Goal: Task Accomplishment & Management: Complete application form

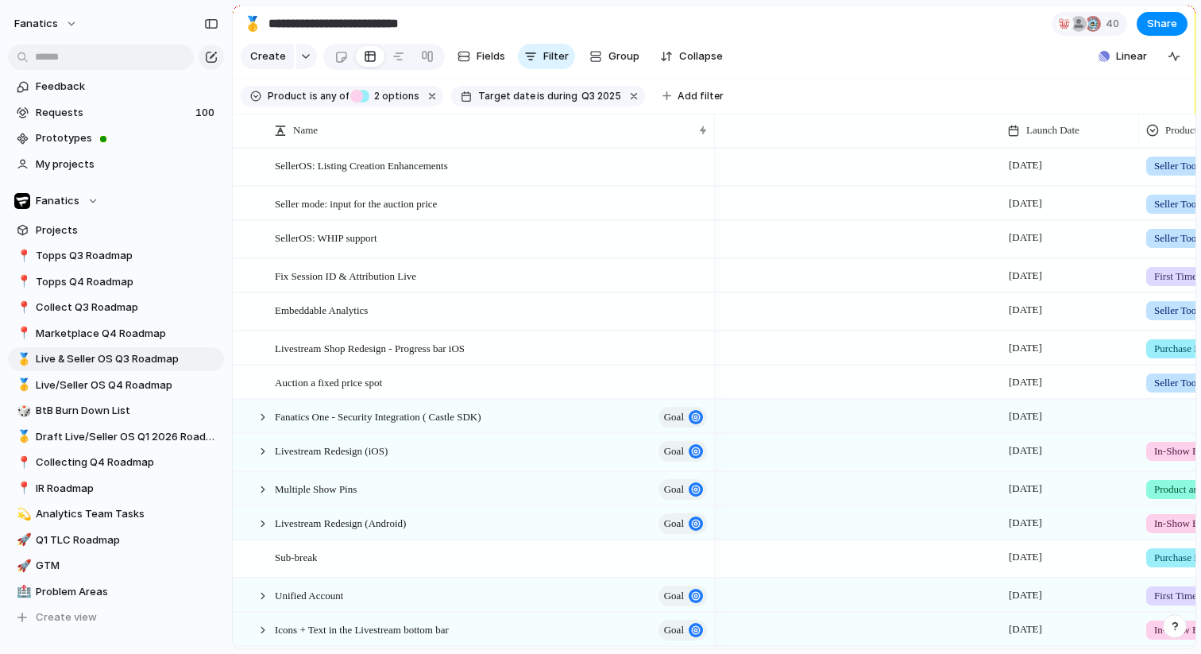
click at [67, 390] on span "Live/Seller OS Q4 Roadmap" at bounding box center [127, 385] width 183 height 16
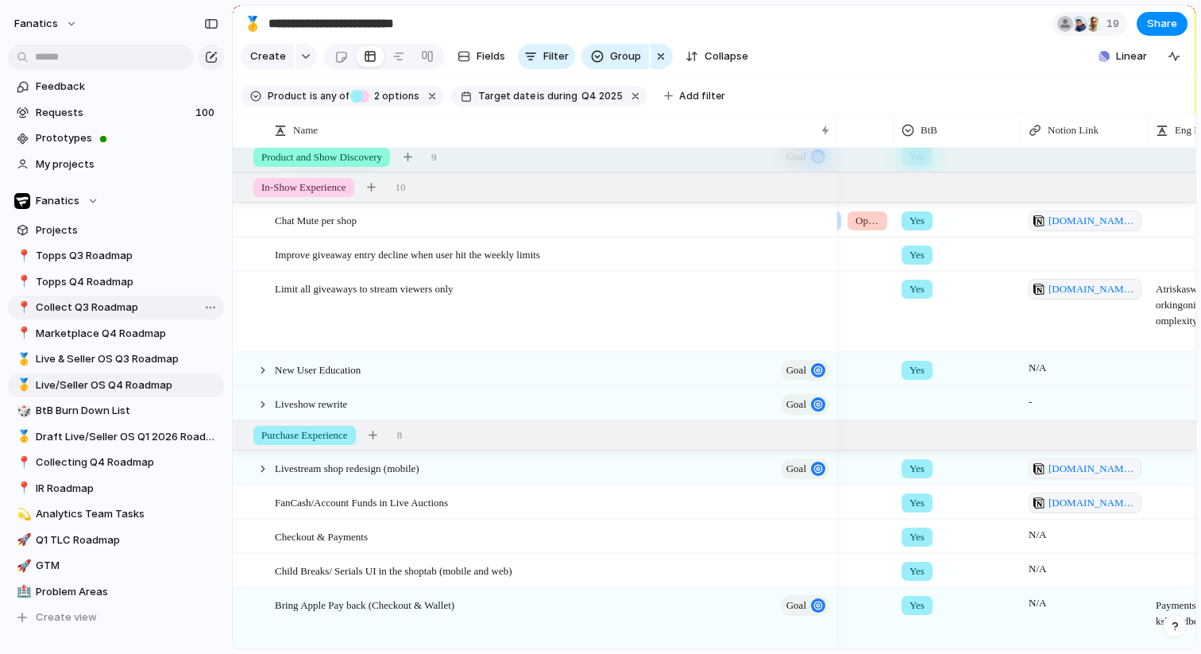
click at [99, 310] on span "Collect Q3 Roadmap" at bounding box center [127, 307] width 183 height 16
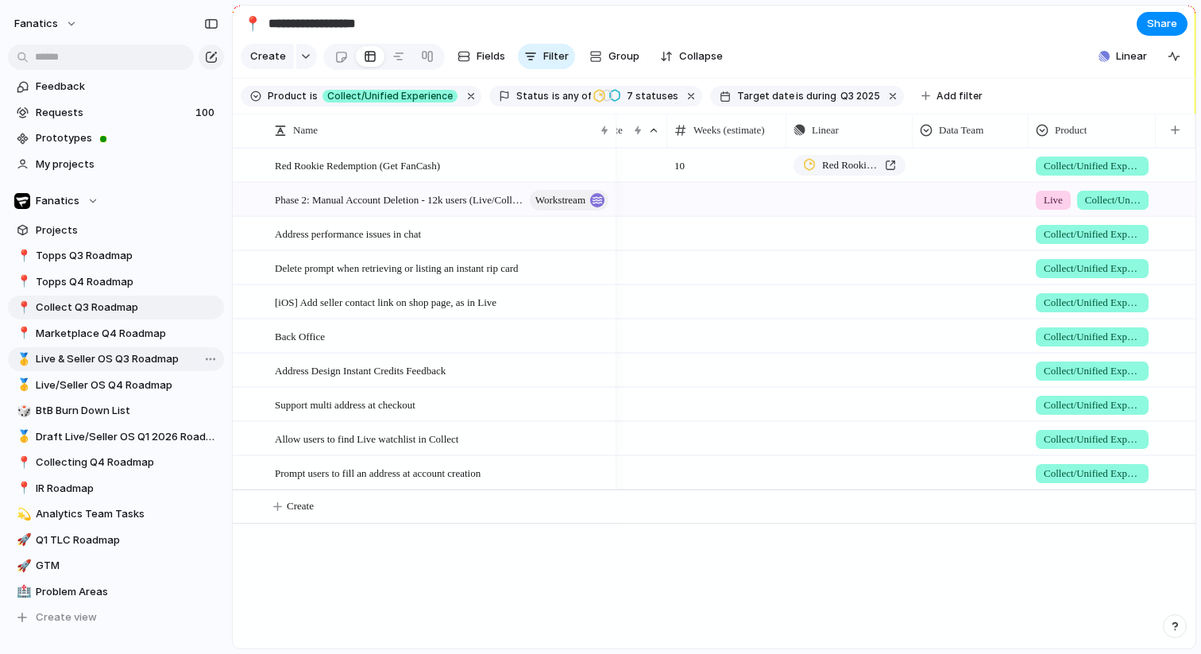
click at [123, 353] on span "Live & Seller OS Q3 Roadmap" at bounding box center [127, 359] width 183 height 16
type input "**********"
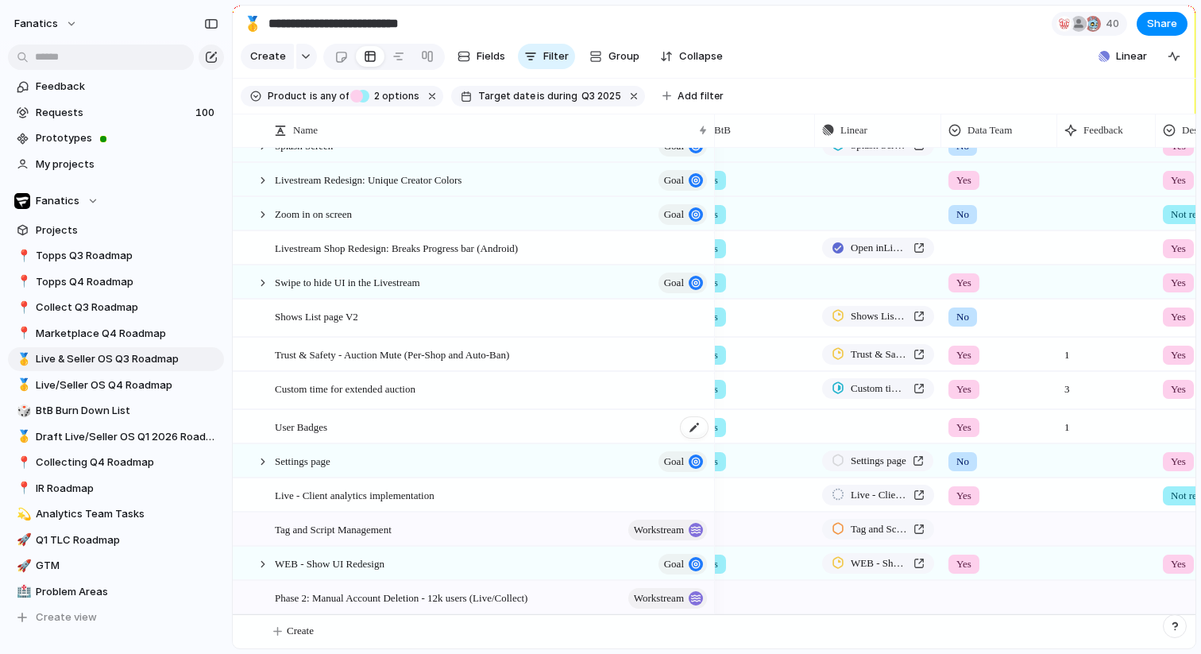
click at [488, 423] on div "User Badges" at bounding box center [492, 427] width 434 height 33
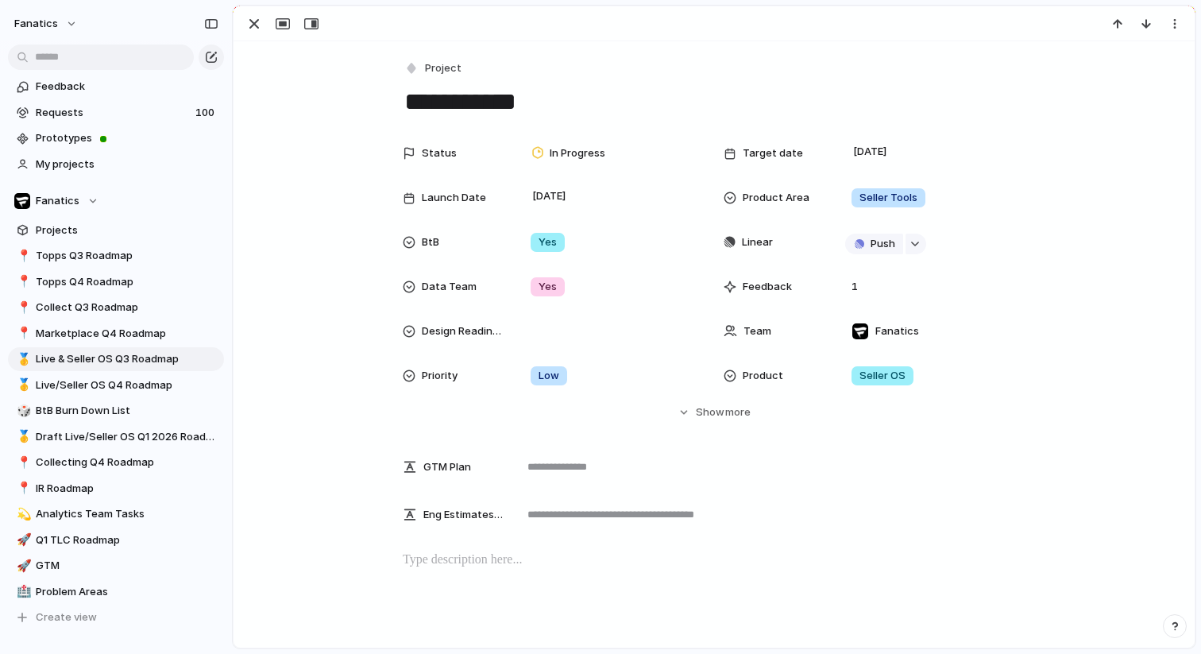
click at [561, 111] on textarea "**********" at bounding box center [714, 101] width 623 height 33
type textarea "**********"
click at [359, 133] on div "**********" at bounding box center [713, 598] width 961 height 1115
click at [144, 379] on span "Live/Seller OS Q4 Roadmap" at bounding box center [127, 385] width 183 height 16
type input "**********"
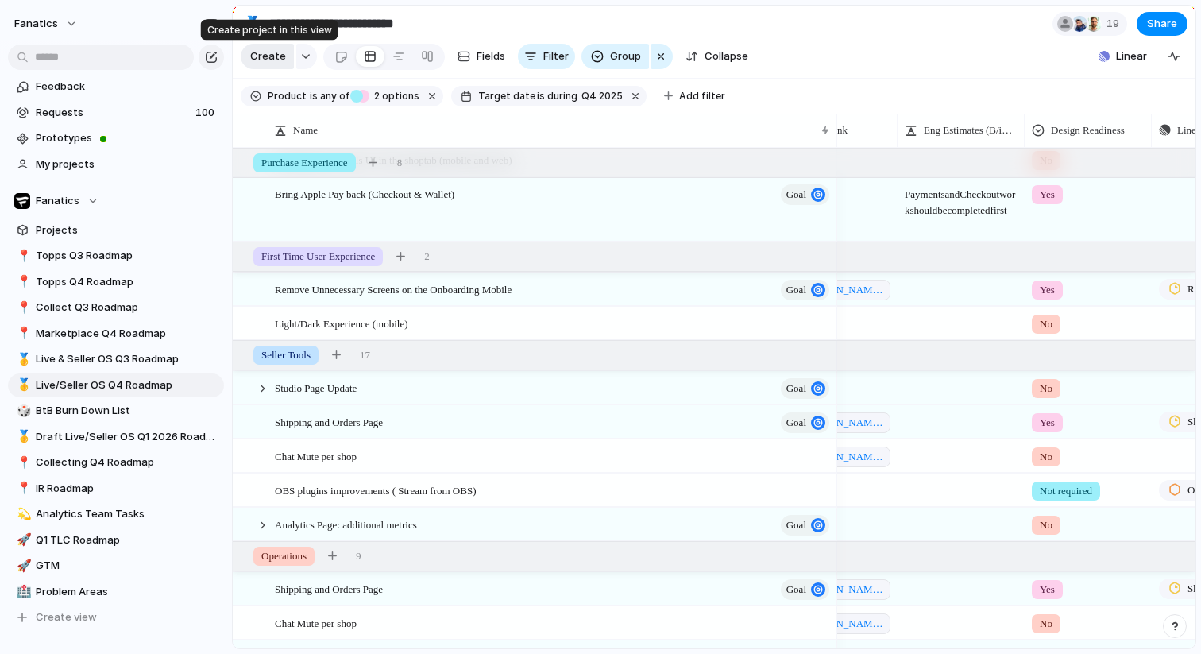
click at [258, 62] on span "Create" at bounding box center [268, 56] width 36 height 16
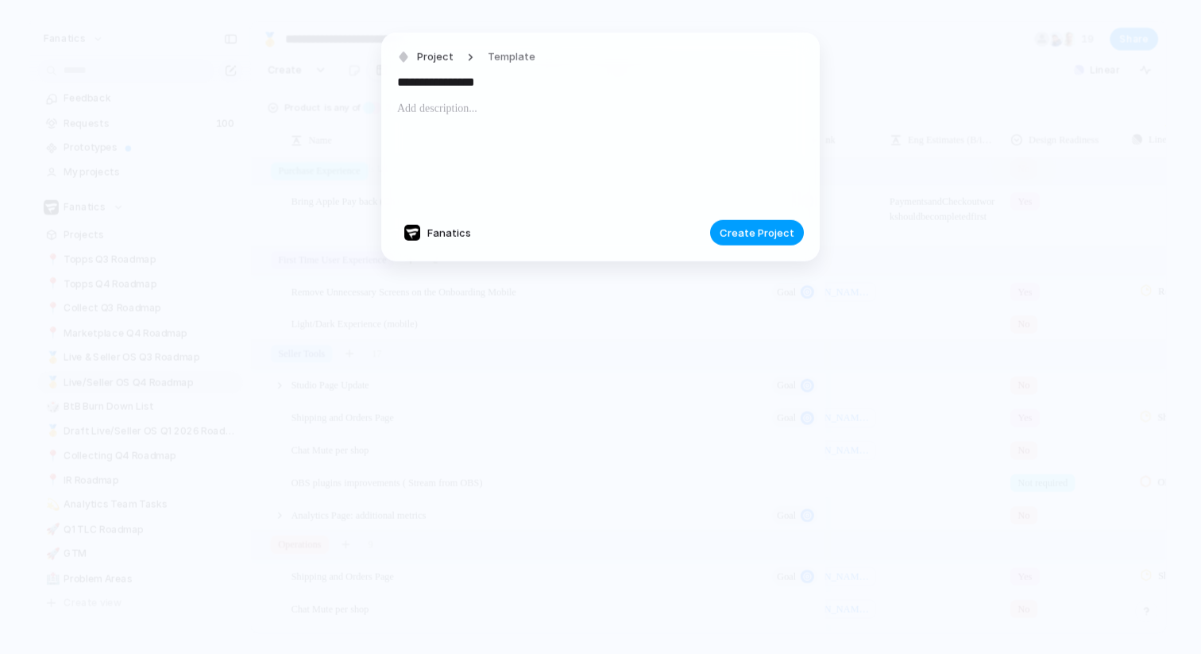
type input "**********"
click at [754, 227] on span "Create Project" at bounding box center [756, 233] width 75 height 16
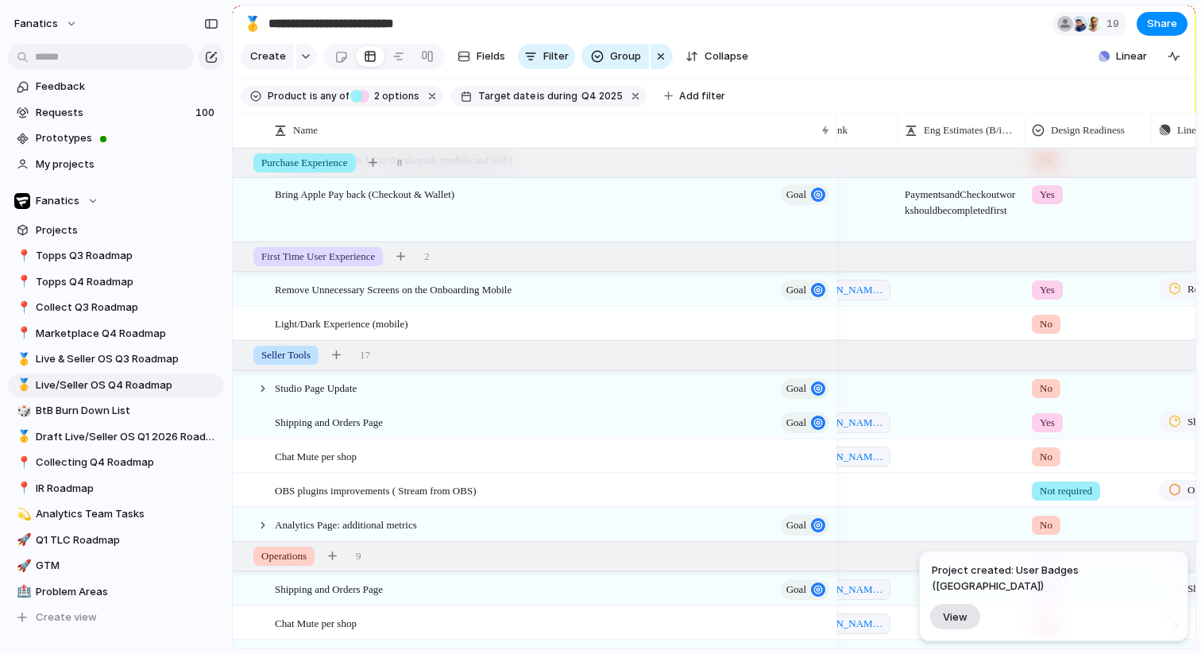
click at [967, 620] on span "View" at bounding box center [955, 617] width 25 height 14
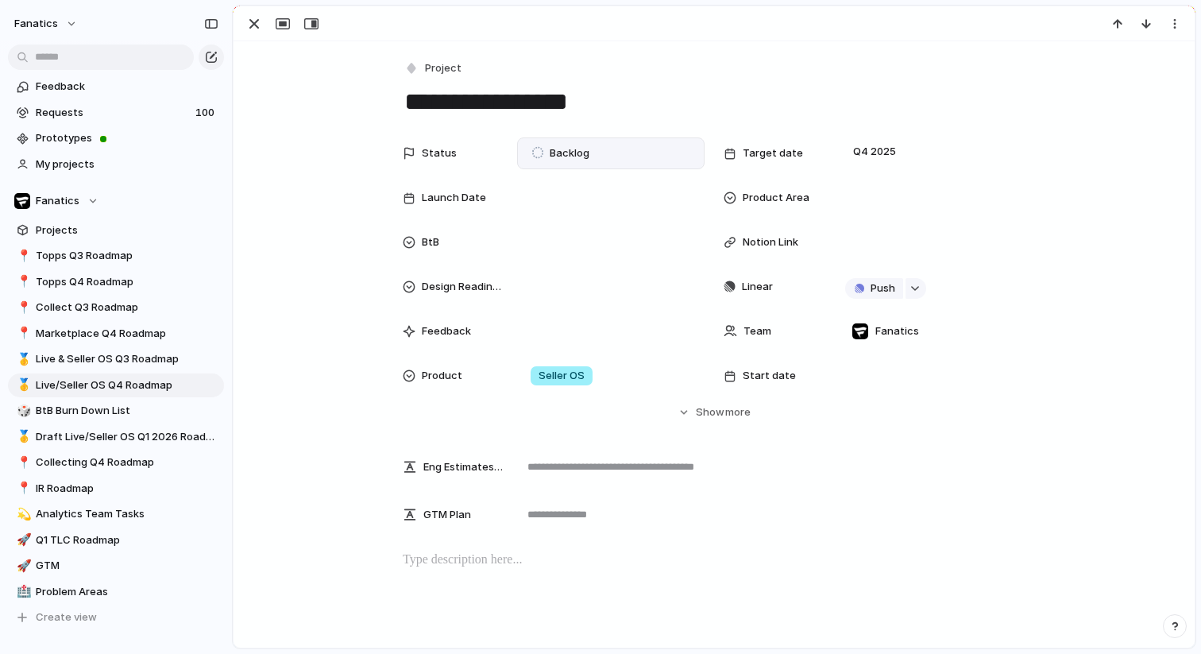
click at [592, 152] on div "Backlog" at bounding box center [563, 153] width 62 height 19
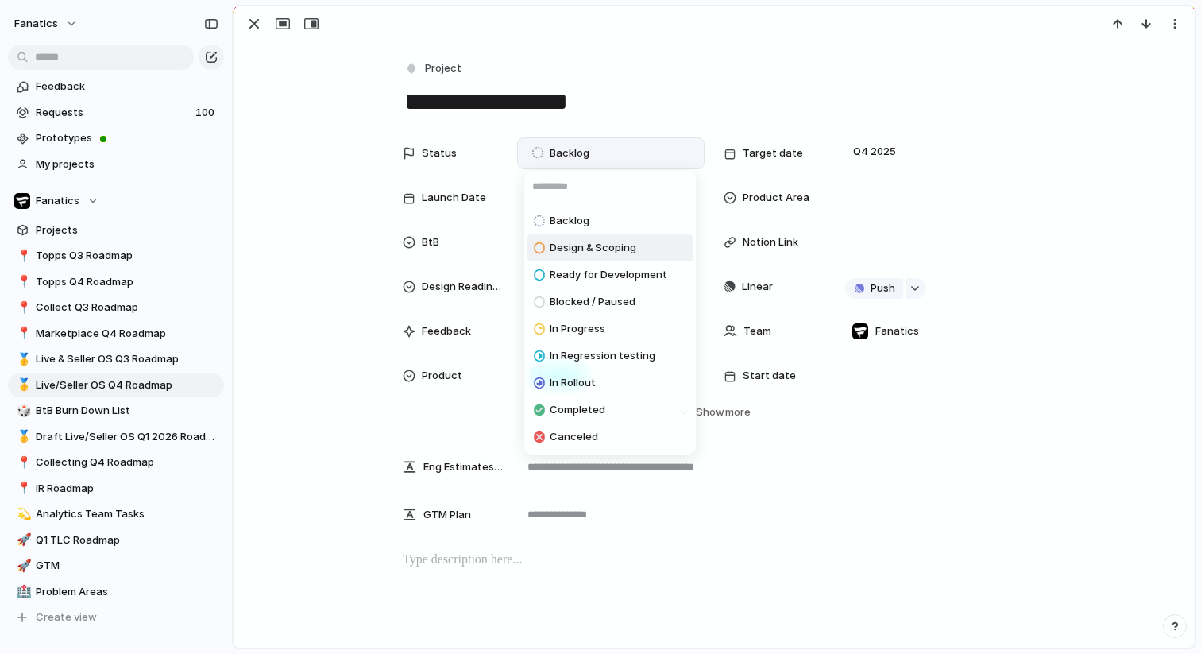
click at [588, 254] on span "Design & Scoping" at bounding box center [593, 248] width 87 height 16
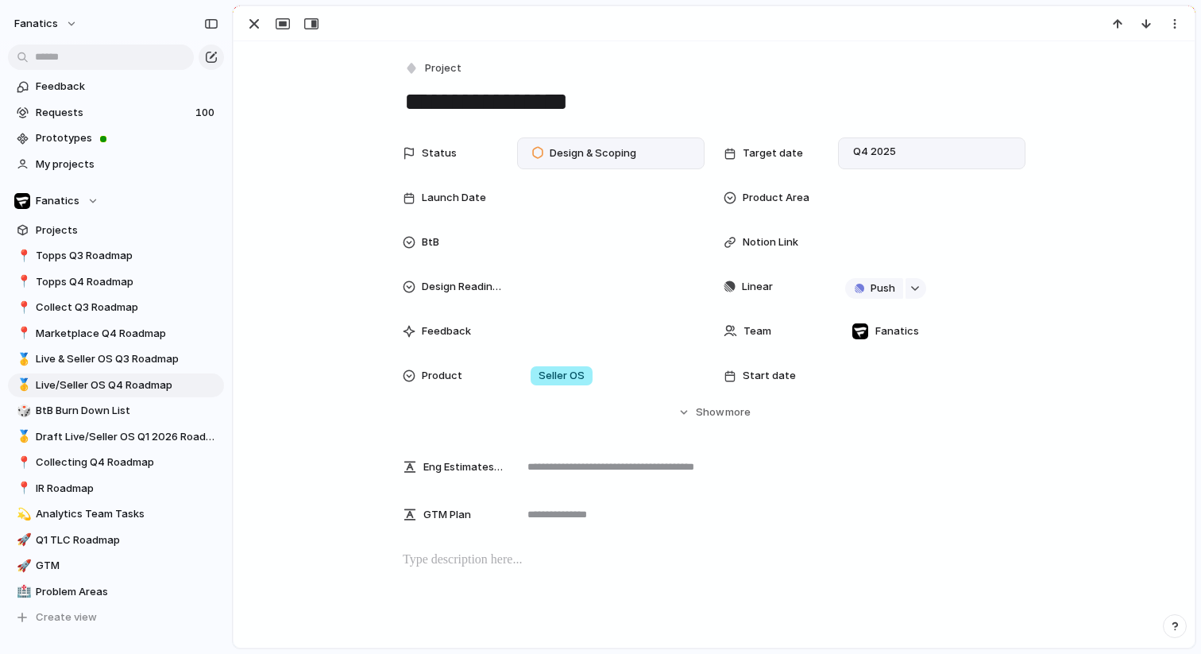
click at [959, 160] on div "Q4 2025" at bounding box center [931, 153] width 173 height 17
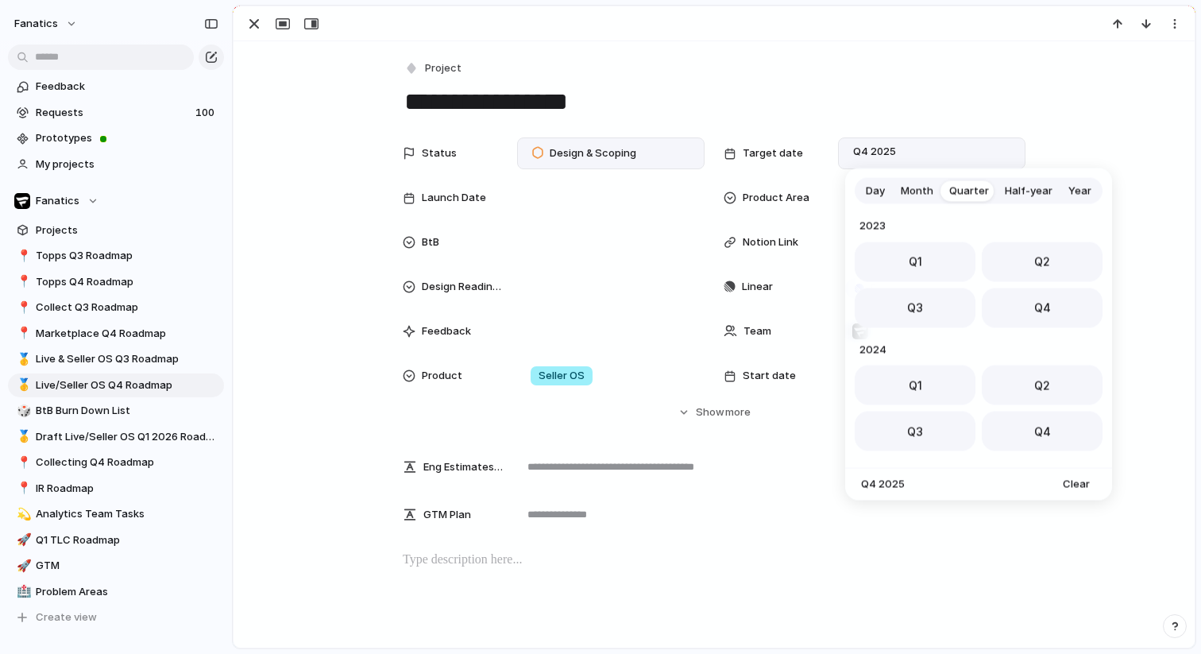
scroll to position [252, 0]
click at [907, 199] on button "Month" at bounding box center [917, 190] width 48 height 25
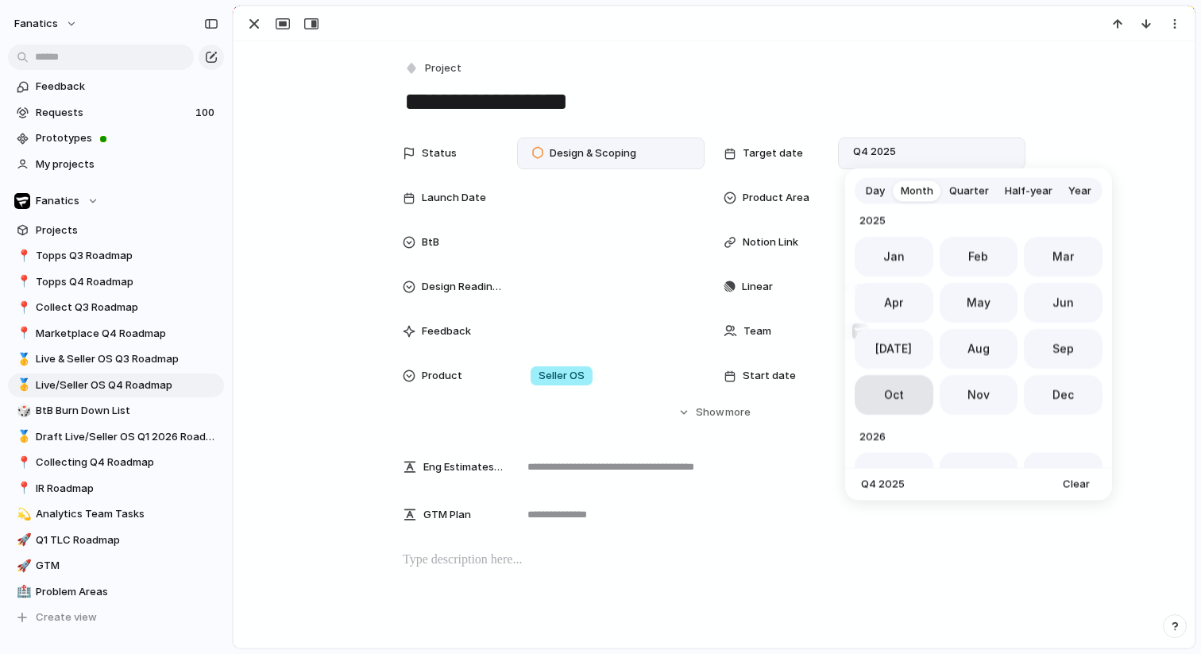
click at [889, 406] on button "Oct" at bounding box center [894, 395] width 79 height 40
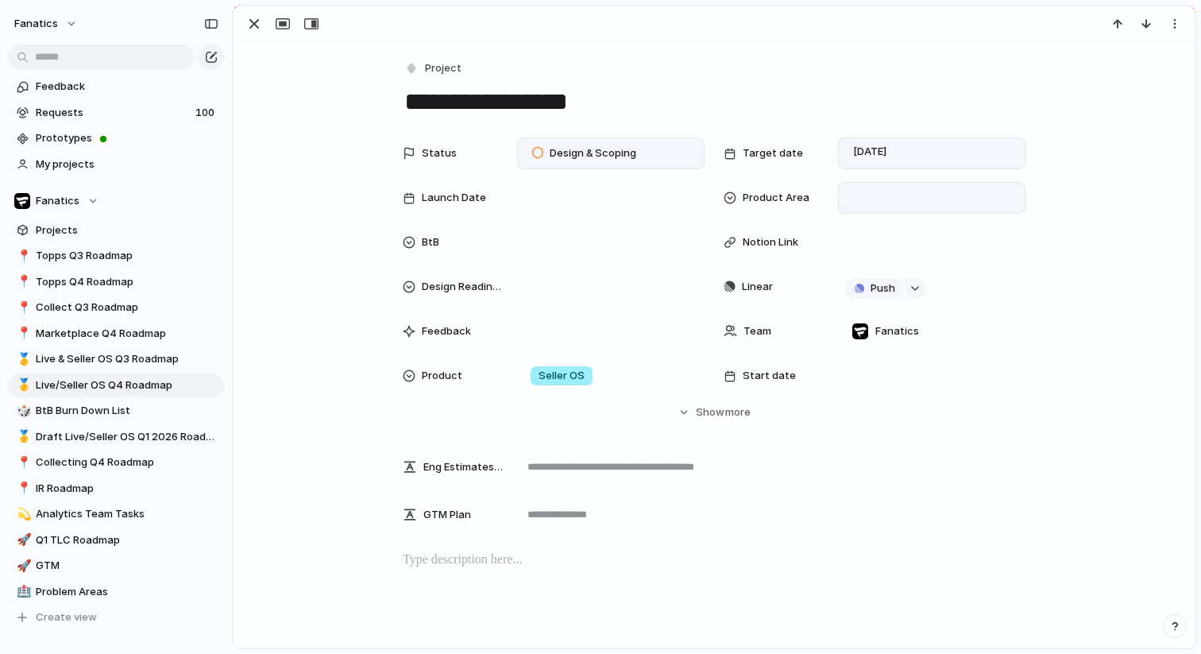
click at [885, 192] on div at bounding box center [931, 197] width 173 height 17
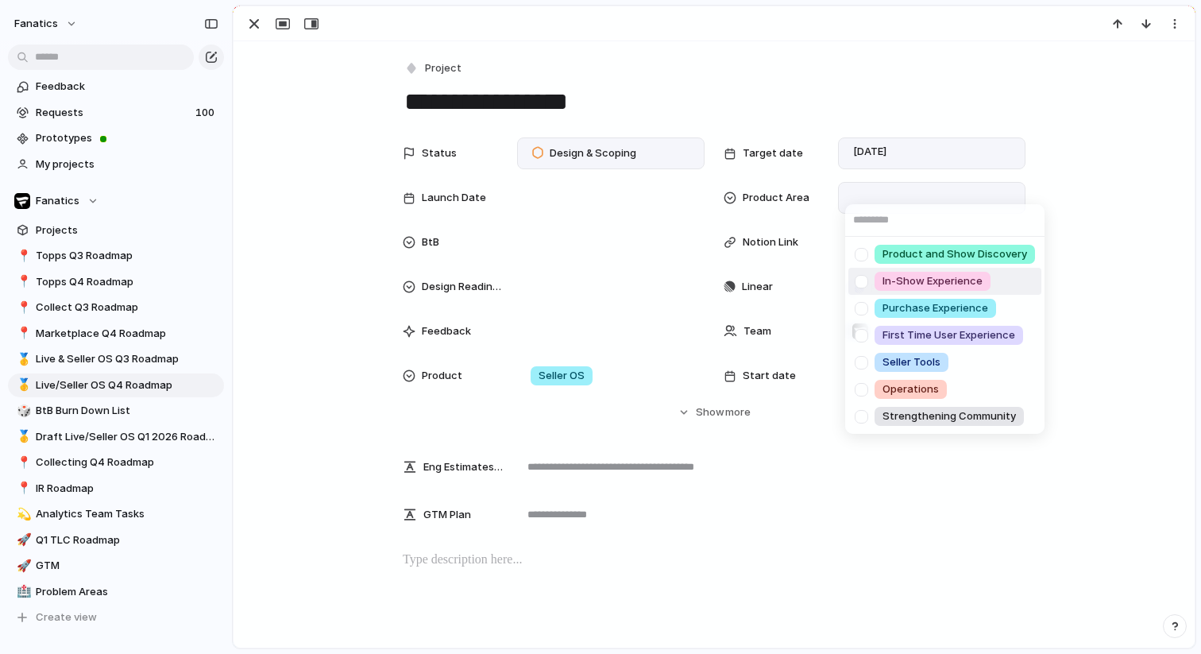
click at [861, 281] on div at bounding box center [861, 282] width 28 height 28
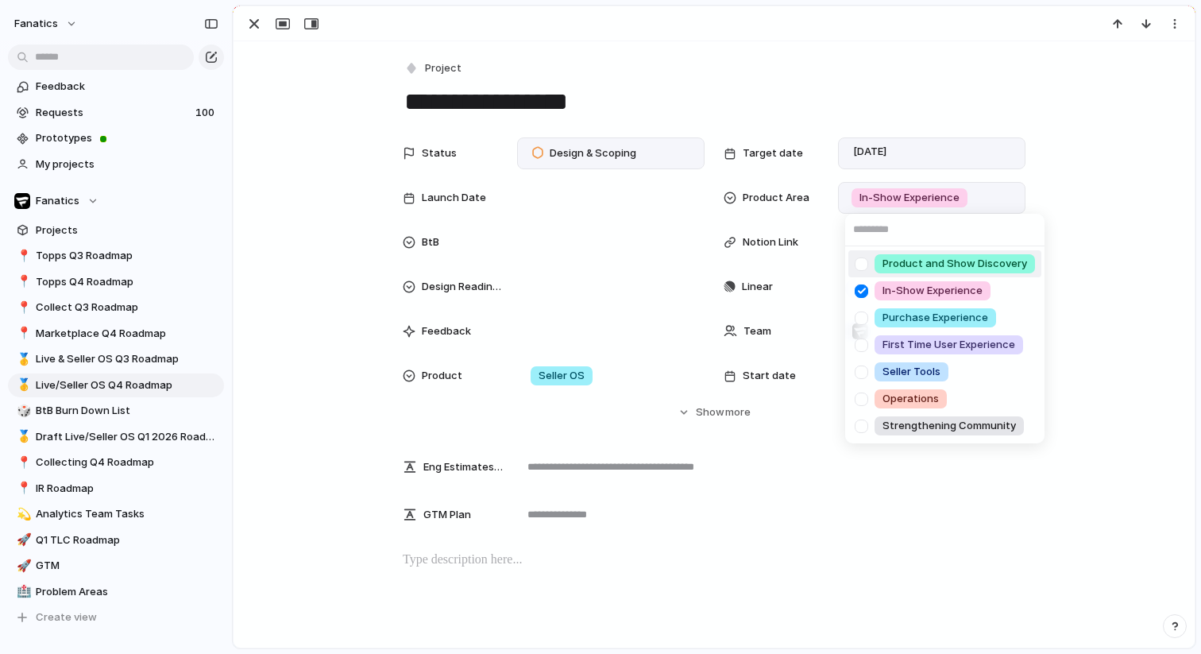
click at [1090, 180] on div "Product and Show Discovery In-Show Experience Purchase Experience First Time Us…" at bounding box center [600, 327] width 1201 height 654
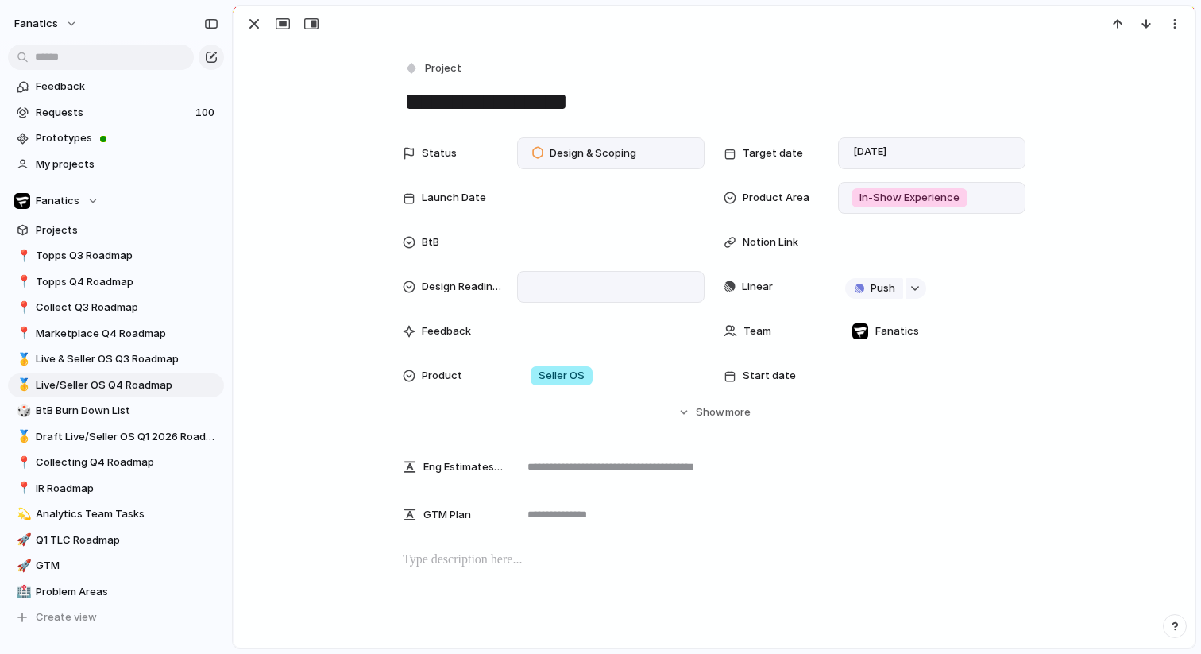
click at [587, 276] on div at bounding box center [610, 287] width 187 height 32
click at [575, 339] on li "Yes" at bounding box center [591, 343] width 129 height 27
click at [627, 278] on div "Yes" at bounding box center [610, 286] width 173 height 17
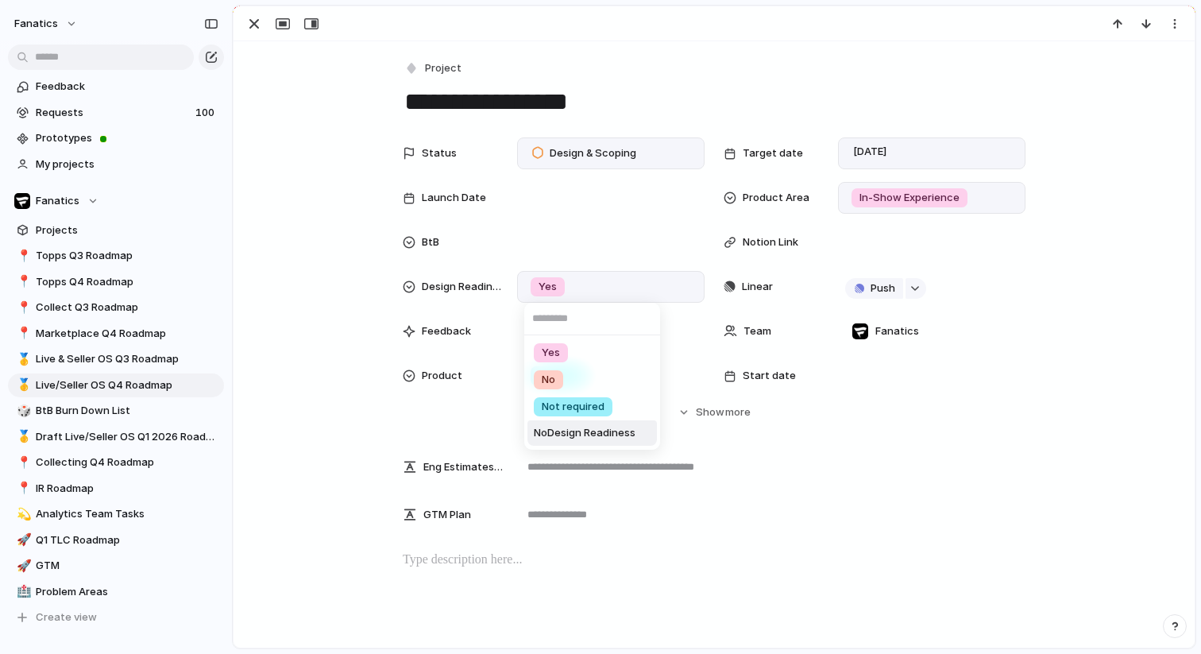
click at [577, 434] on span "No Design Readiness" at bounding box center [585, 433] width 102 height 16
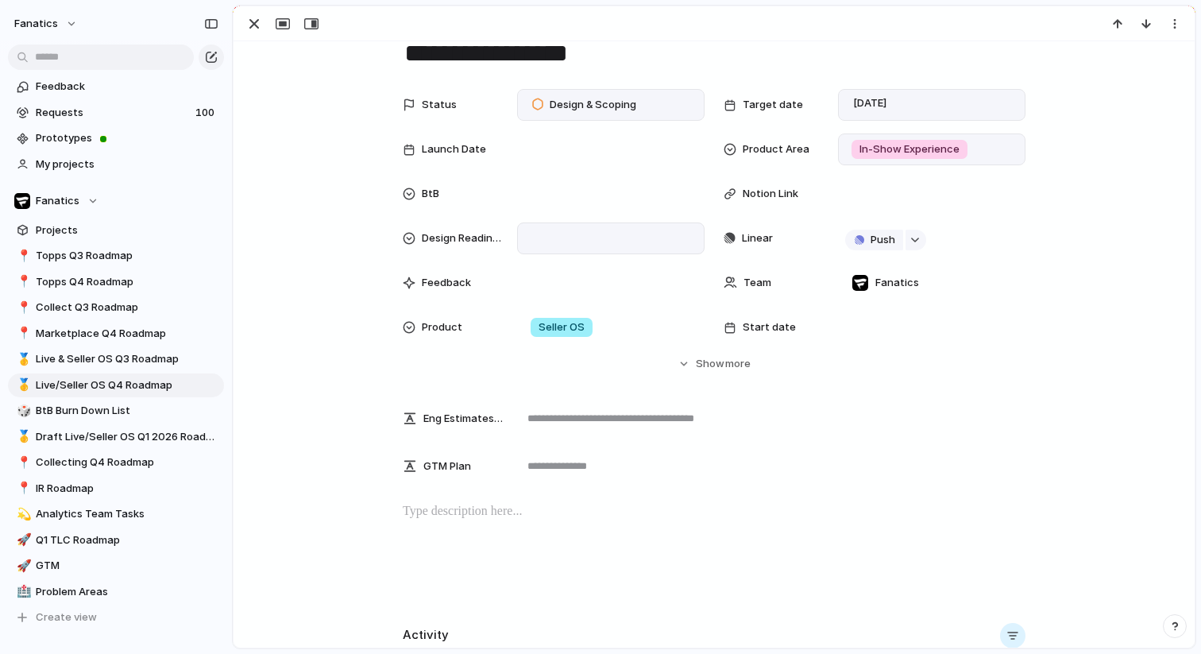
scroll to position [57, 0]
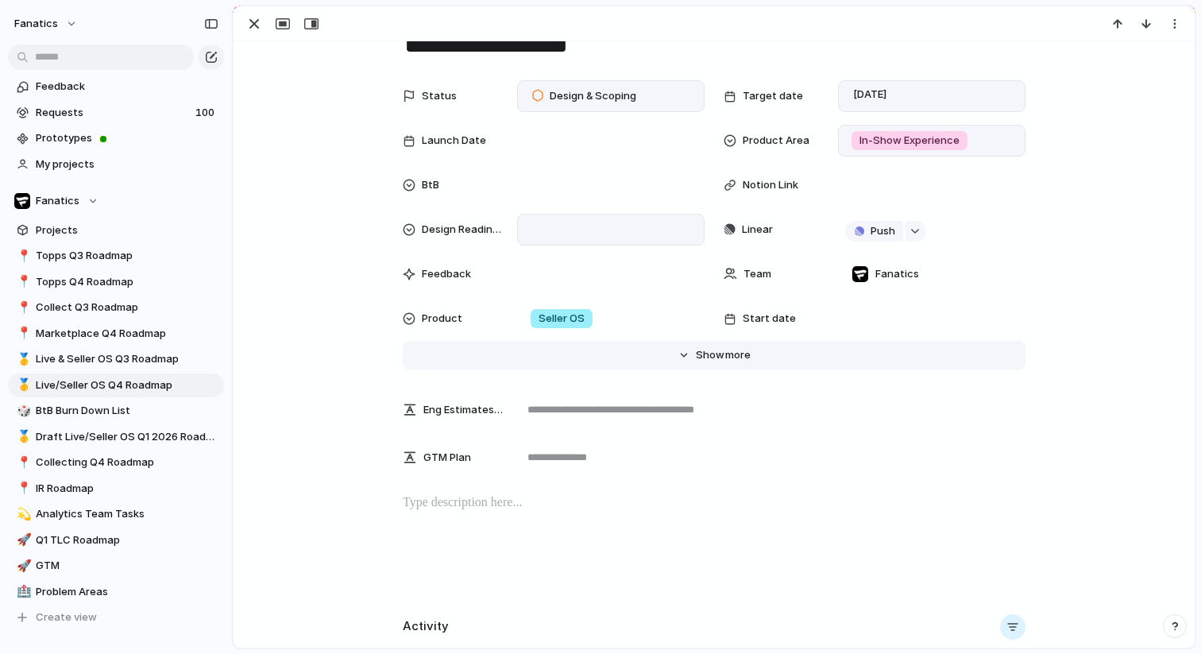
click at [718, 345] on button "Hide Show more" at bounding box center [714, 355] width 623 height 29
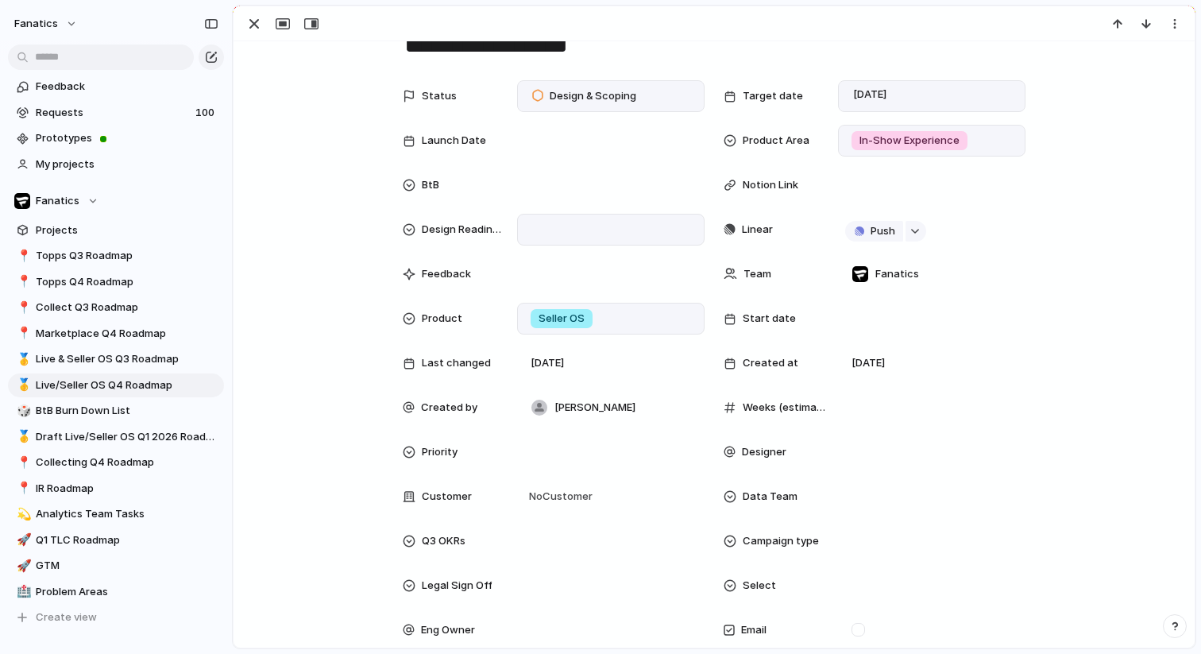
click at [616, 323] on div "Seller OS" at bounding box center [610, 318] width 173 height 17
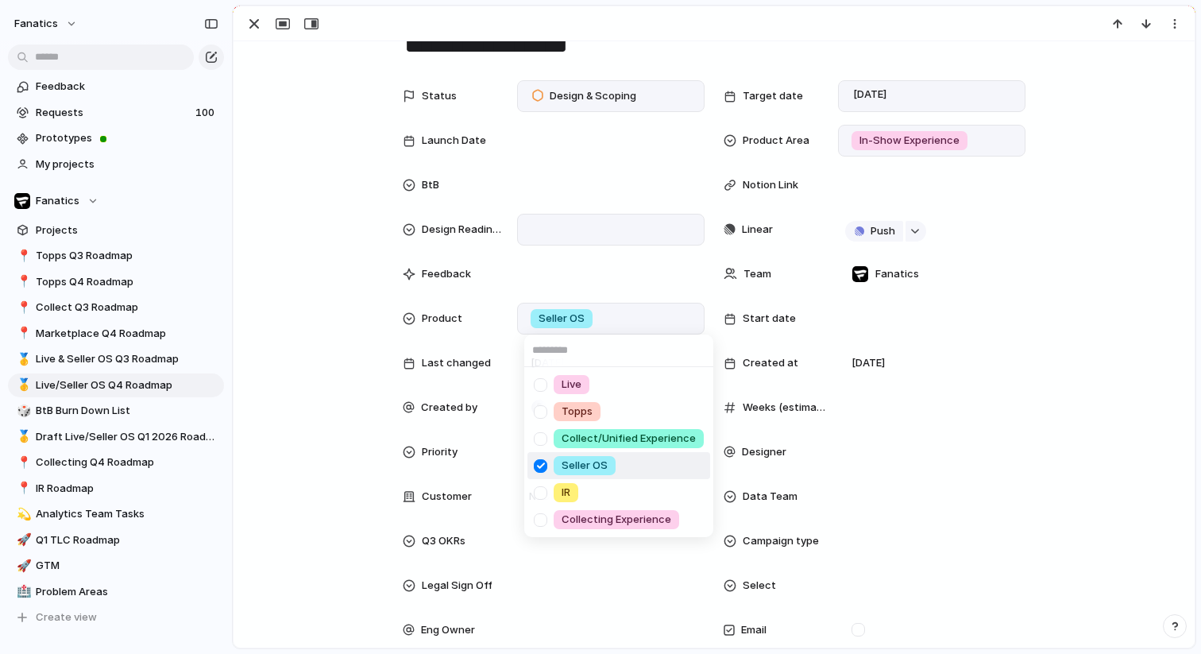
click at [541, 469] on div at bounding box center [541, 466] width 28 height 28
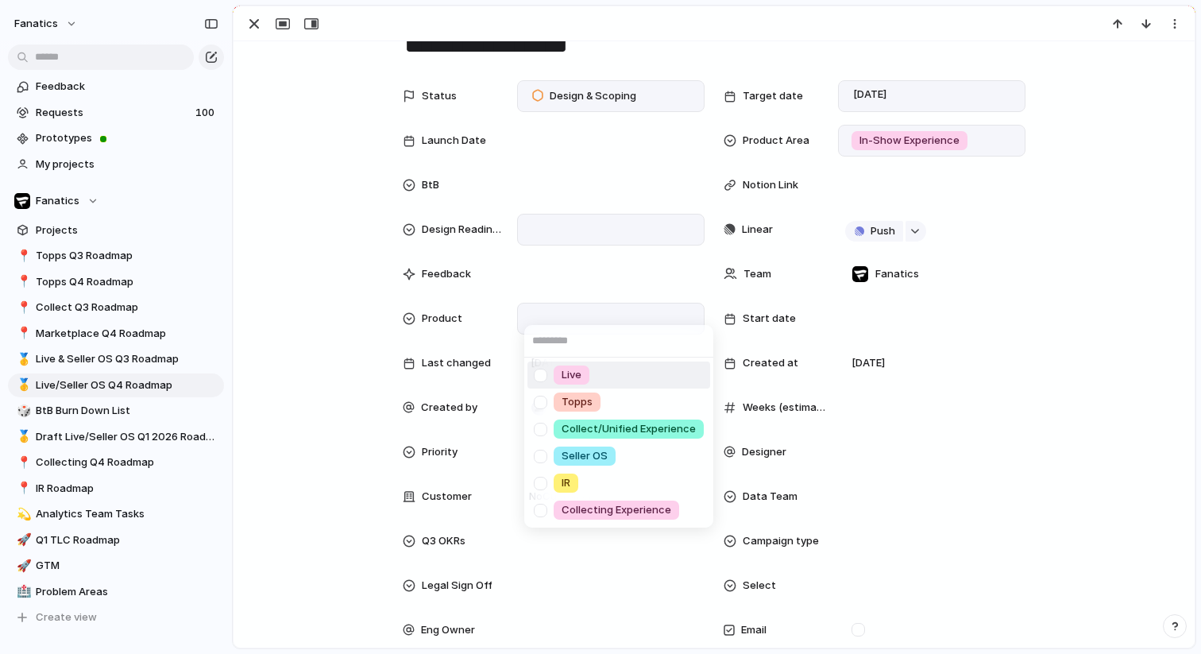
click at [540, 380] on div at bounding box center [541, 375] width 28 height 28
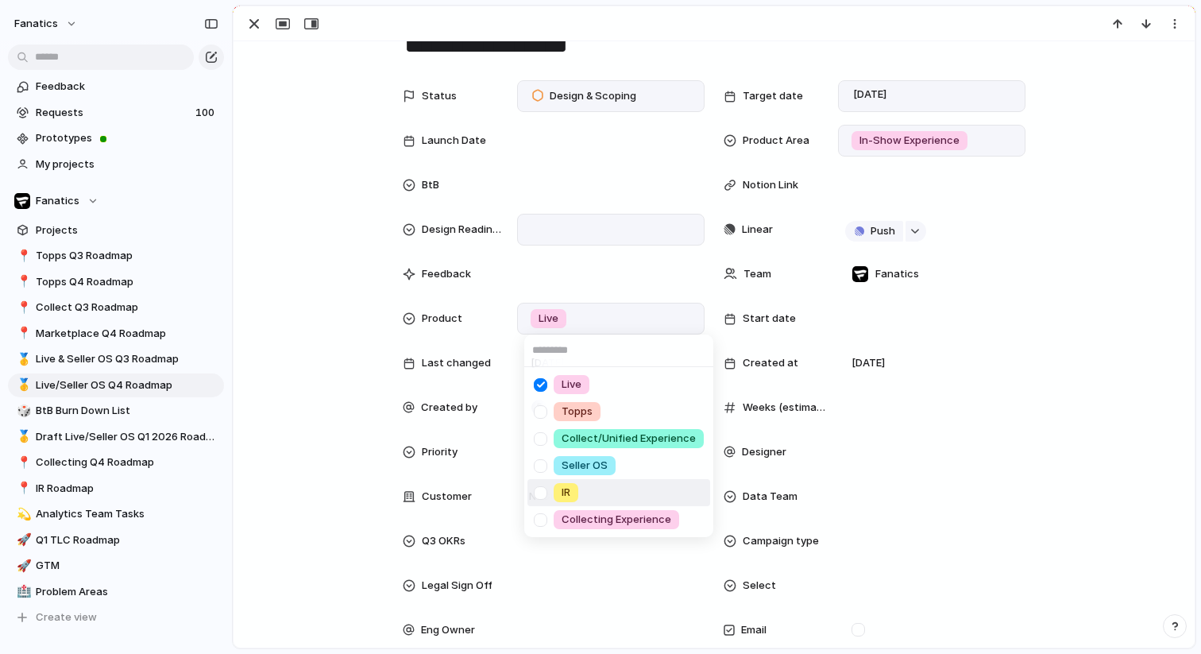
click at [542, 493] on div at bounding box center [541, 493] width 28 height 28
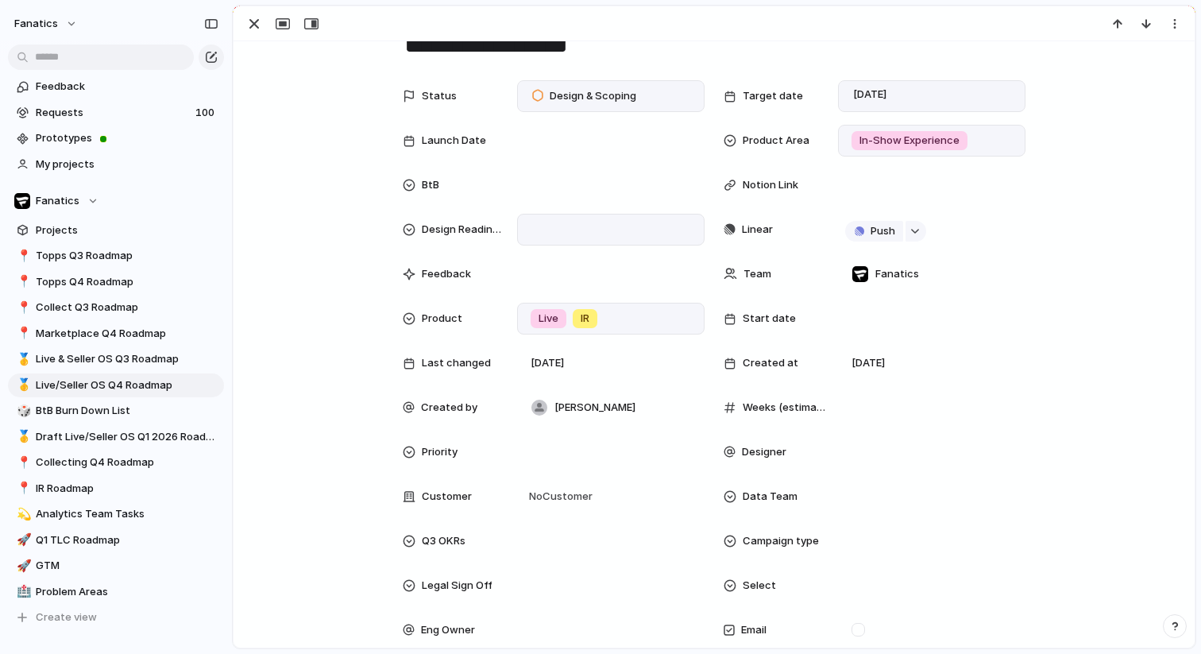
click at [311, 383] on div "Live Topps Collect/Unified Experience Seller OS IR Collecting Experience" at bounding box center [600, 327] width 1201 height 654
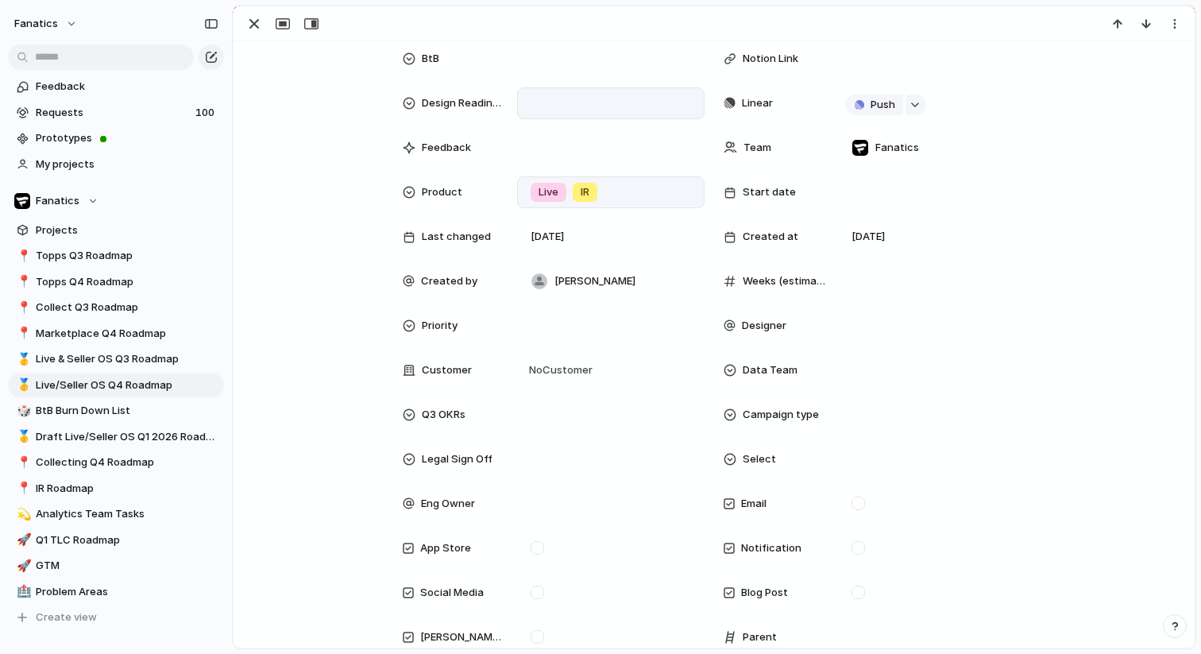
scroll to position [176, 0]
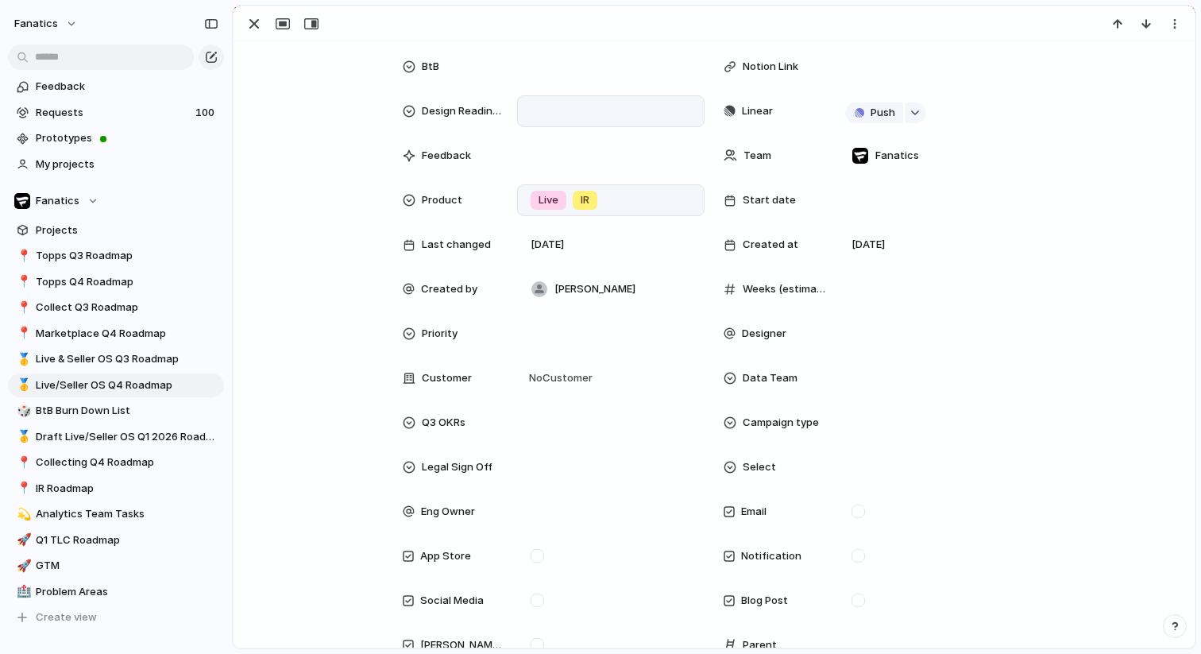
click at [672, 342] on div at bounding box center [610, 334] width 187 height 32
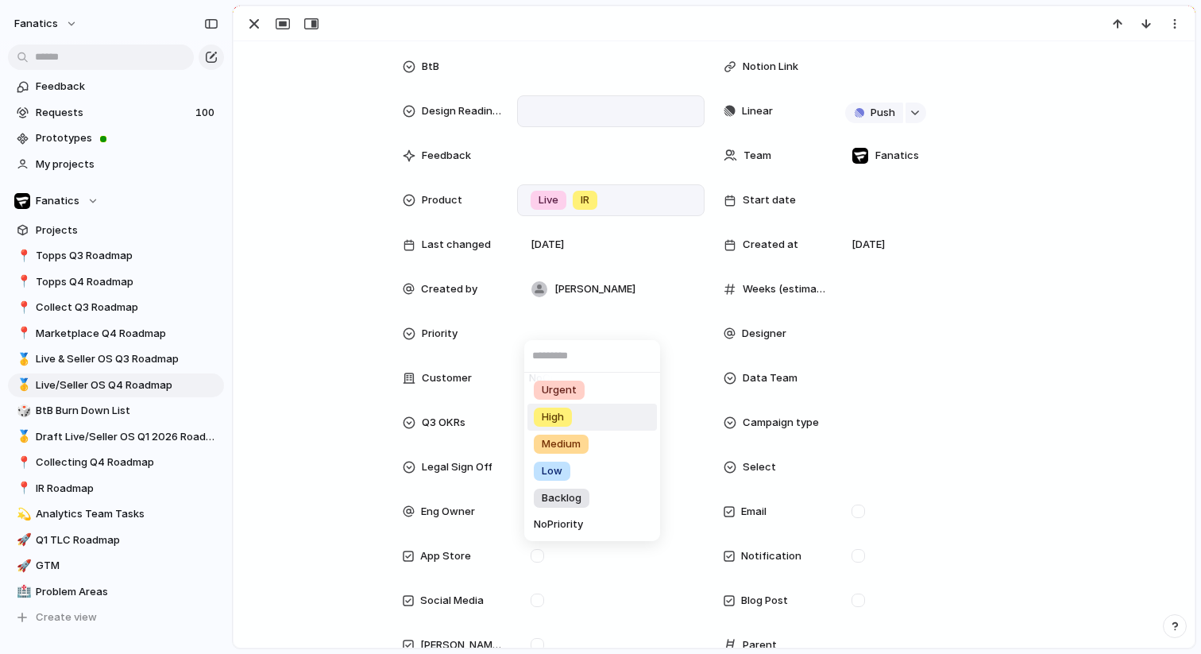
click at [584, 421] on li "High" at bounding box center [591, 416] width 129 height 27
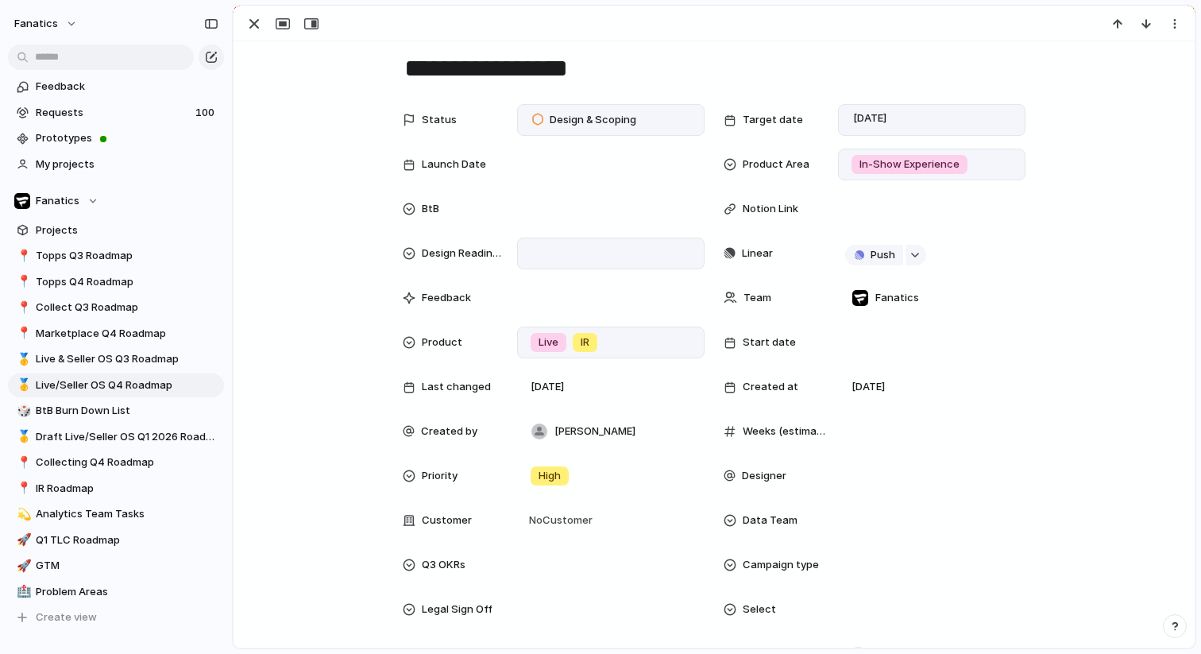
scroll to position [0, 0]
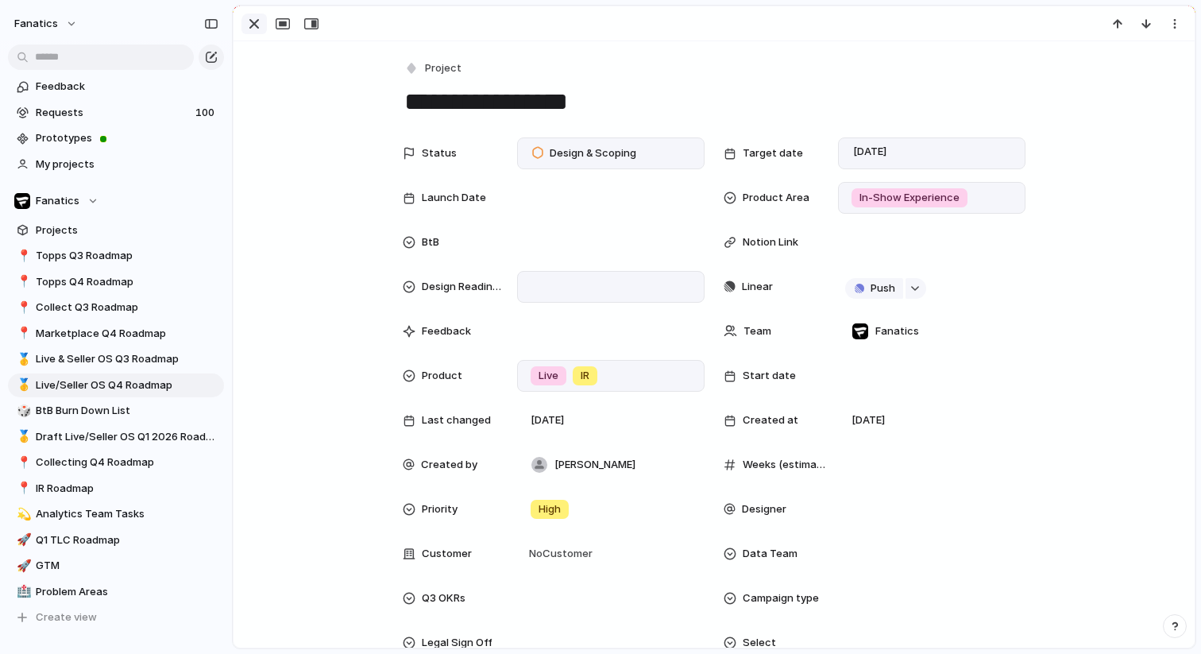
click at [257, 18] on div "button" at bounding box center [254, 23] width 19 height 19
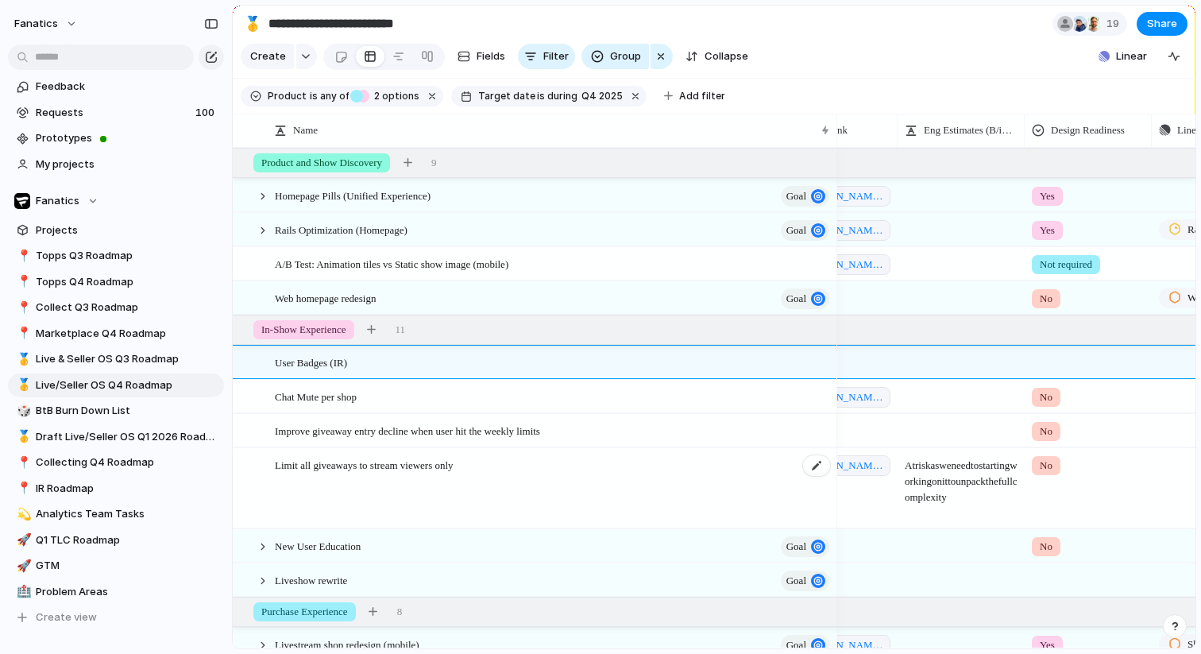
click at [522, 503] on div "Limit all giveaways to stream viewers only" at bounding box center [553, 488] width 557 height 79
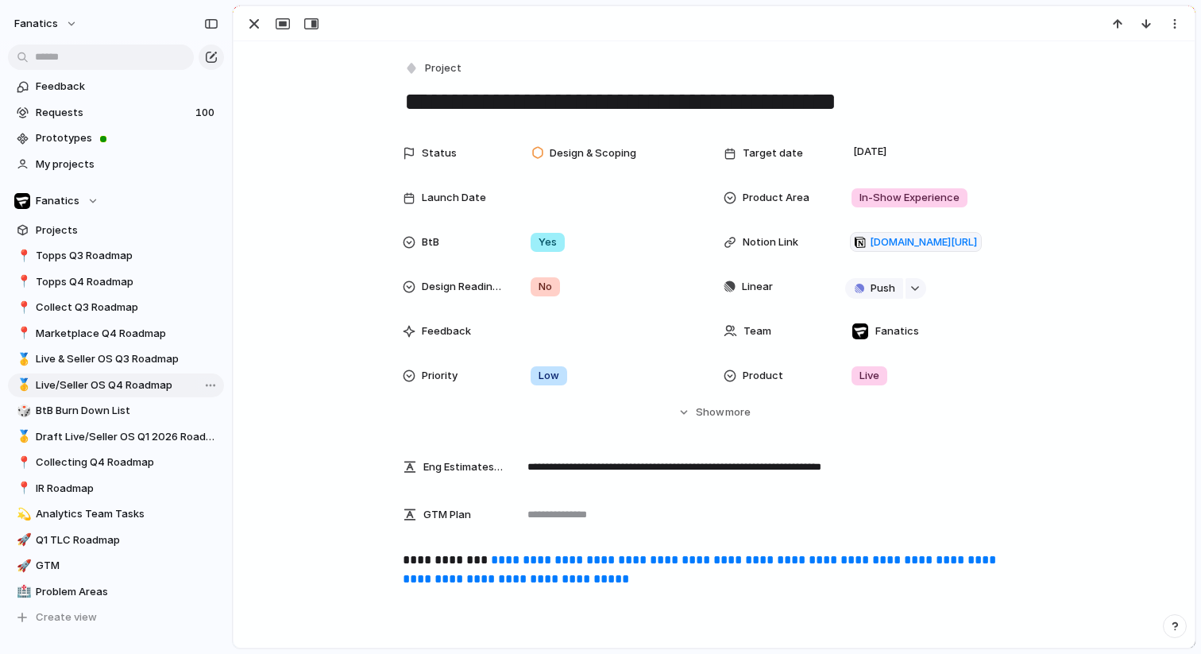
click at [133, 378] on span "Live/Seller OS Q4 Roadmap" at bounding box center [127, 385] width 183 height 16
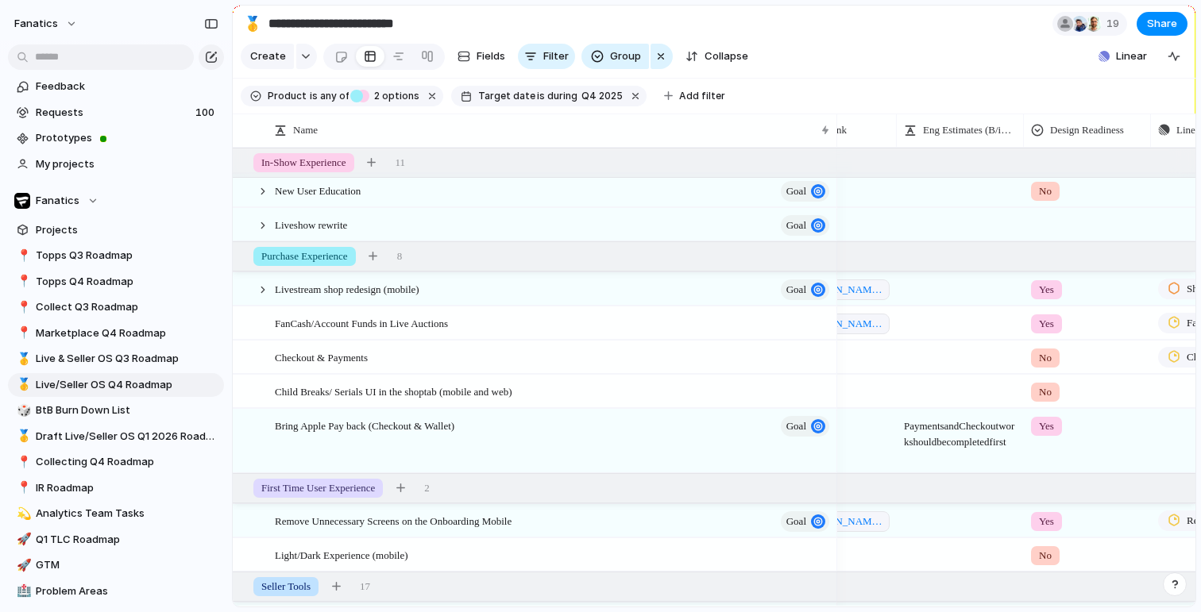
scroll to position [403, 0]
